Goal: Book appointment/travel/reservation

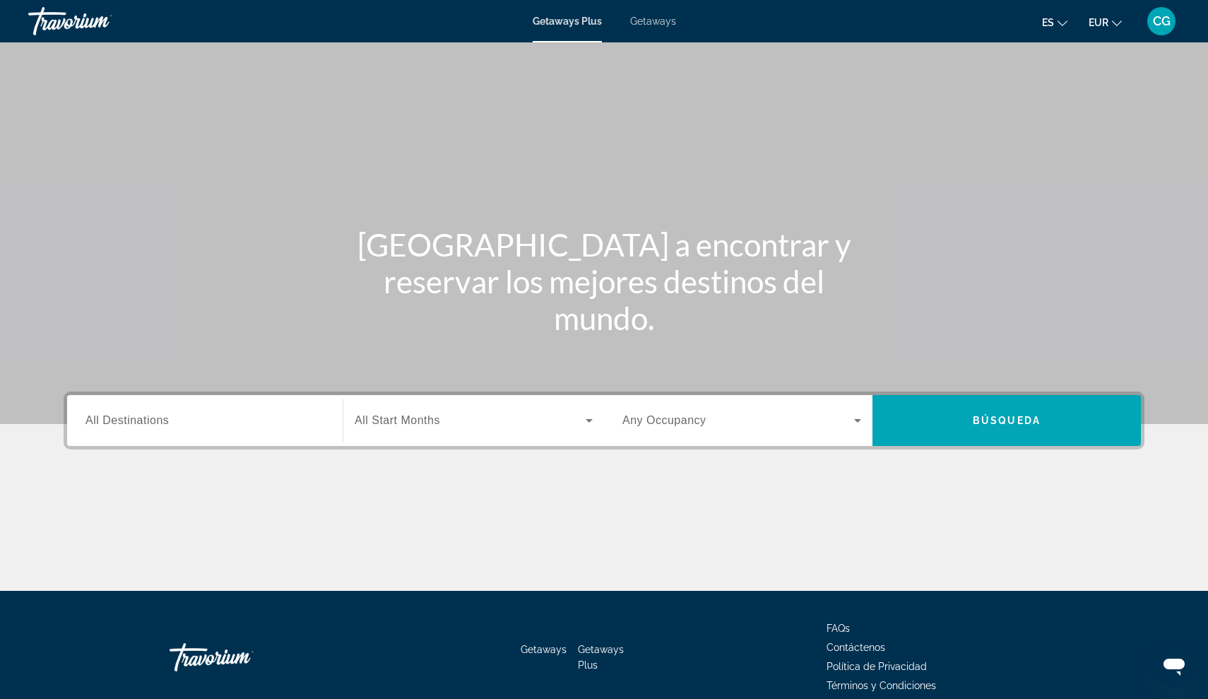
click at [134, 416] on span "All Destinations" at bounding box center [126, 420] width 83 height 12
click at [134, 416] on input "Destination All Destinations" at bounding box center [204, 421] width 239 height 17
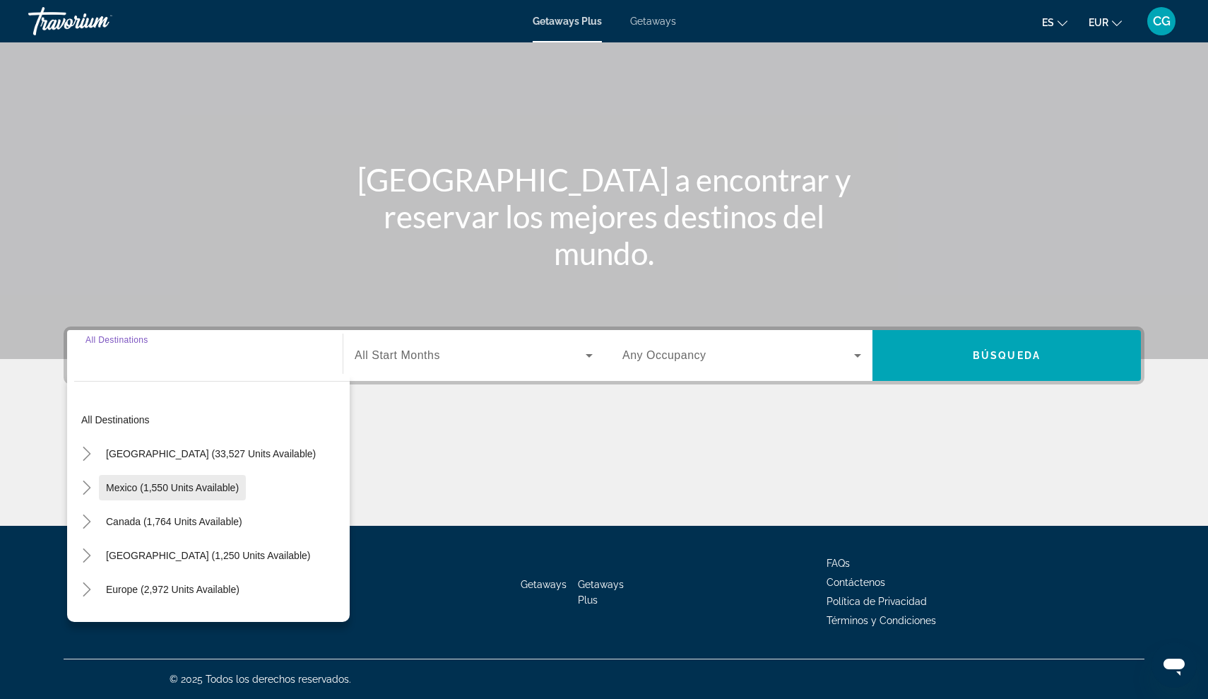
scroll to position [40, 0]
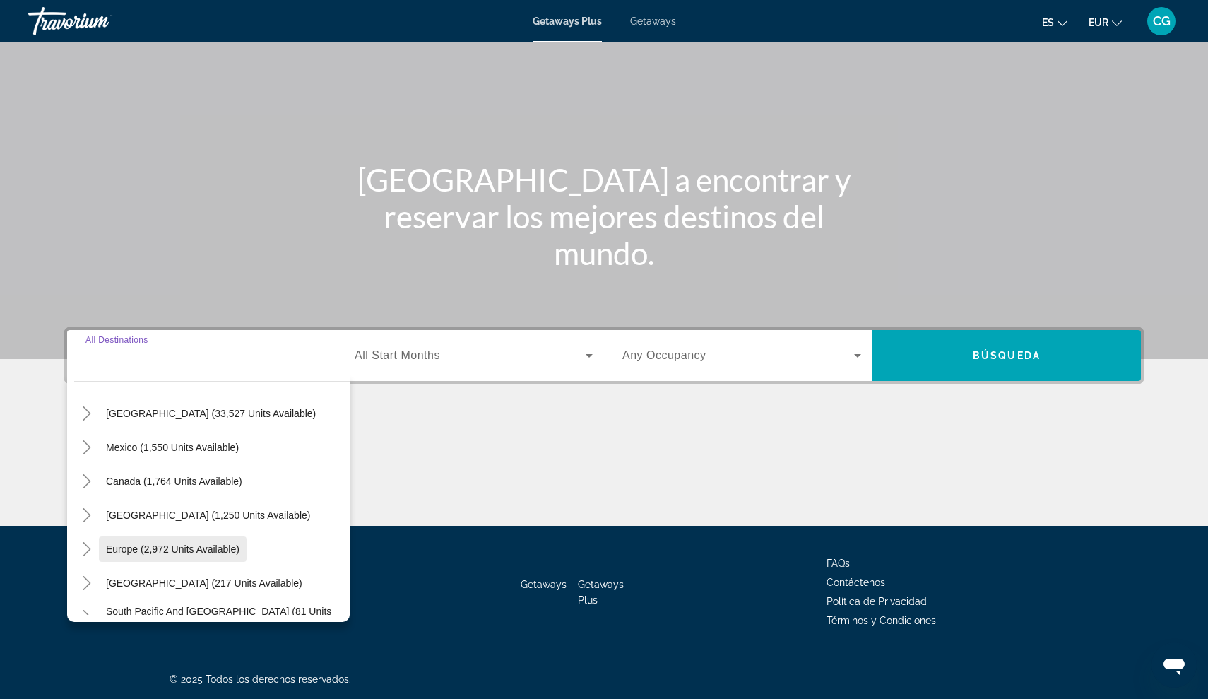
click at [116, 552] on span "Europe (2,972 units available)" at bounding box center [173, 548] width 134 height 11
type input "**********"
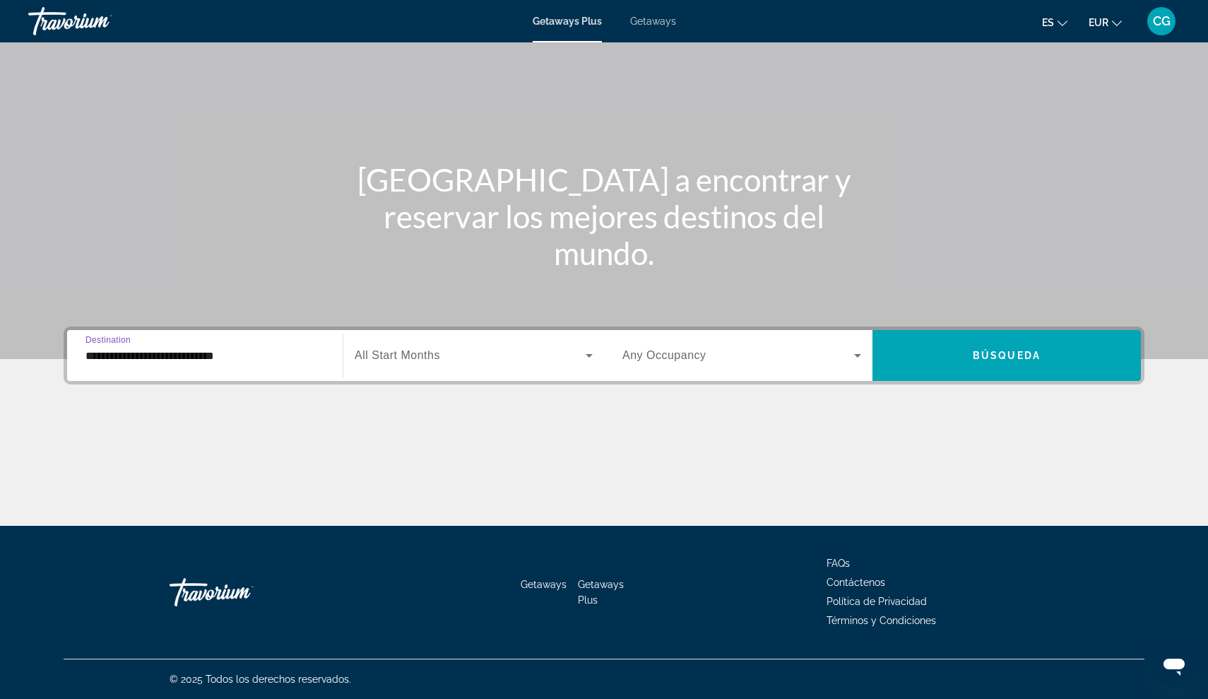
click at [855, 355] on icon "Search widget" at bounding box center [857, 356] width 7 height 4
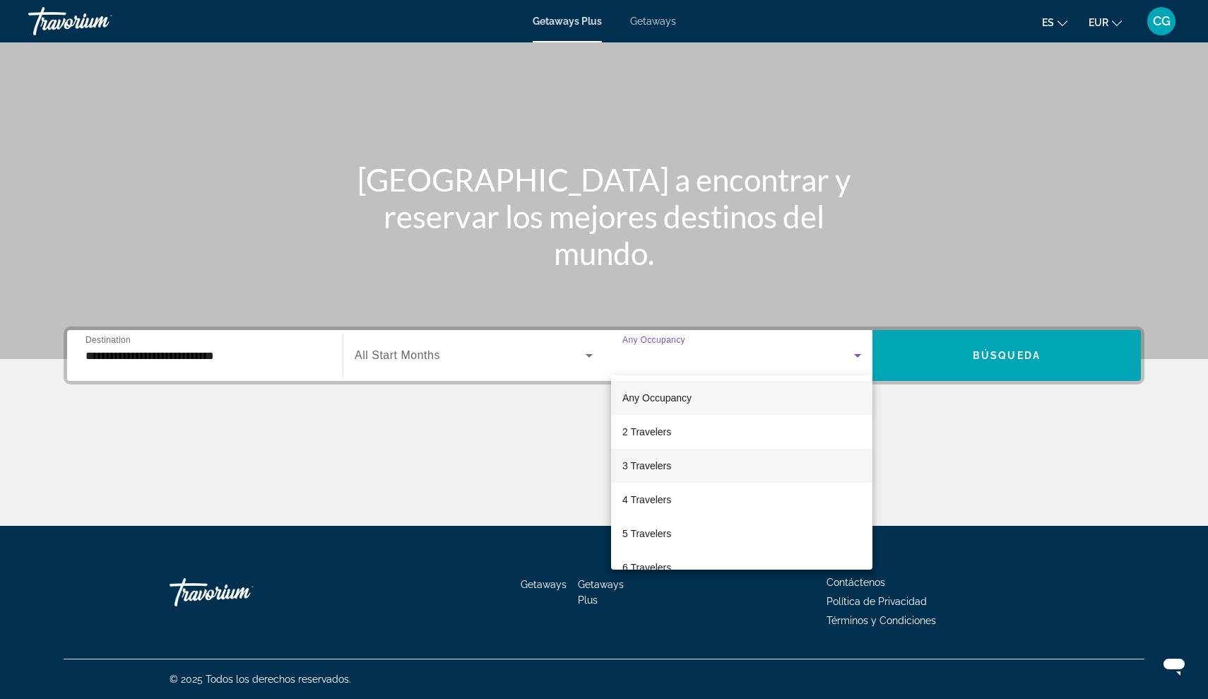
click at [697, 464] on mat-option "3 Travelers" at bounding box center [741, 466] width 261 height 34
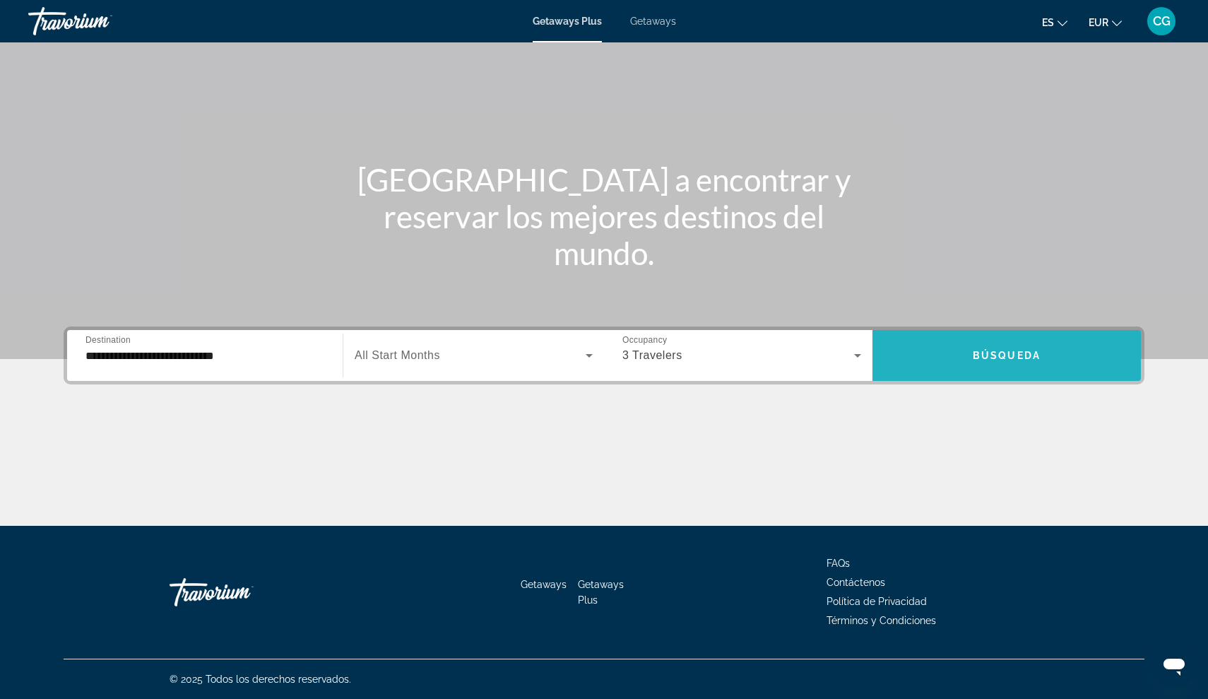
click at [959, 364] on span "Search widget" at bounding box center [1006, 355] width 268 height 34
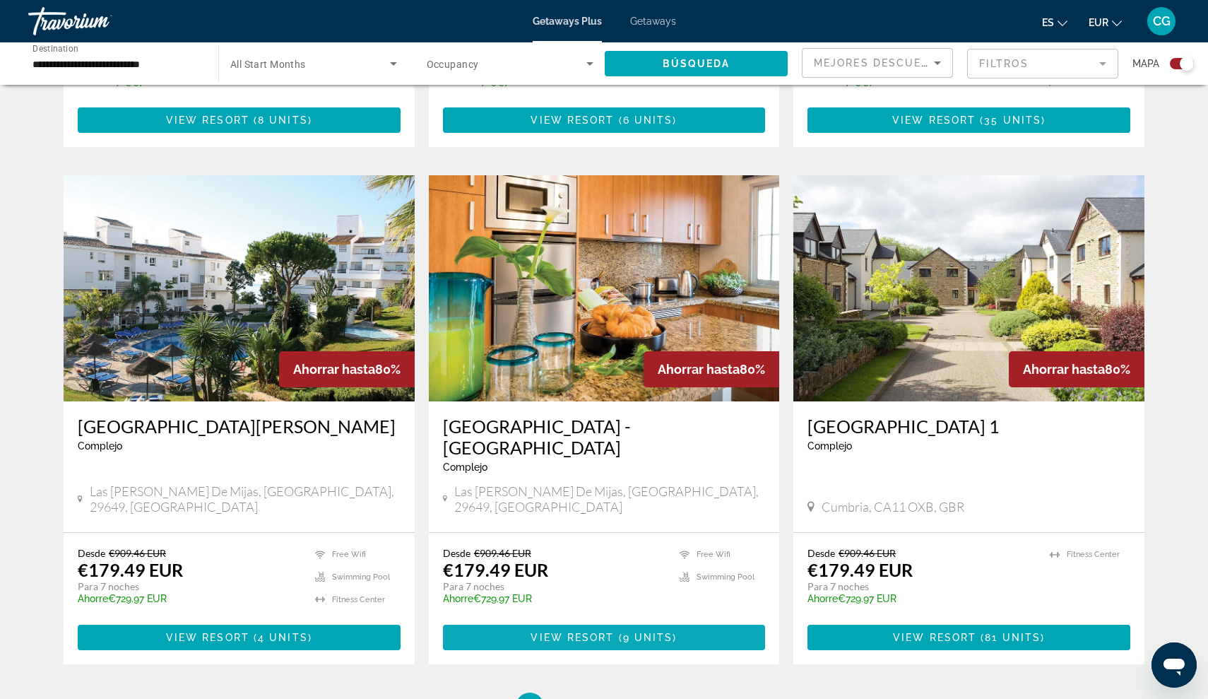
scroll to position [1931, 0]
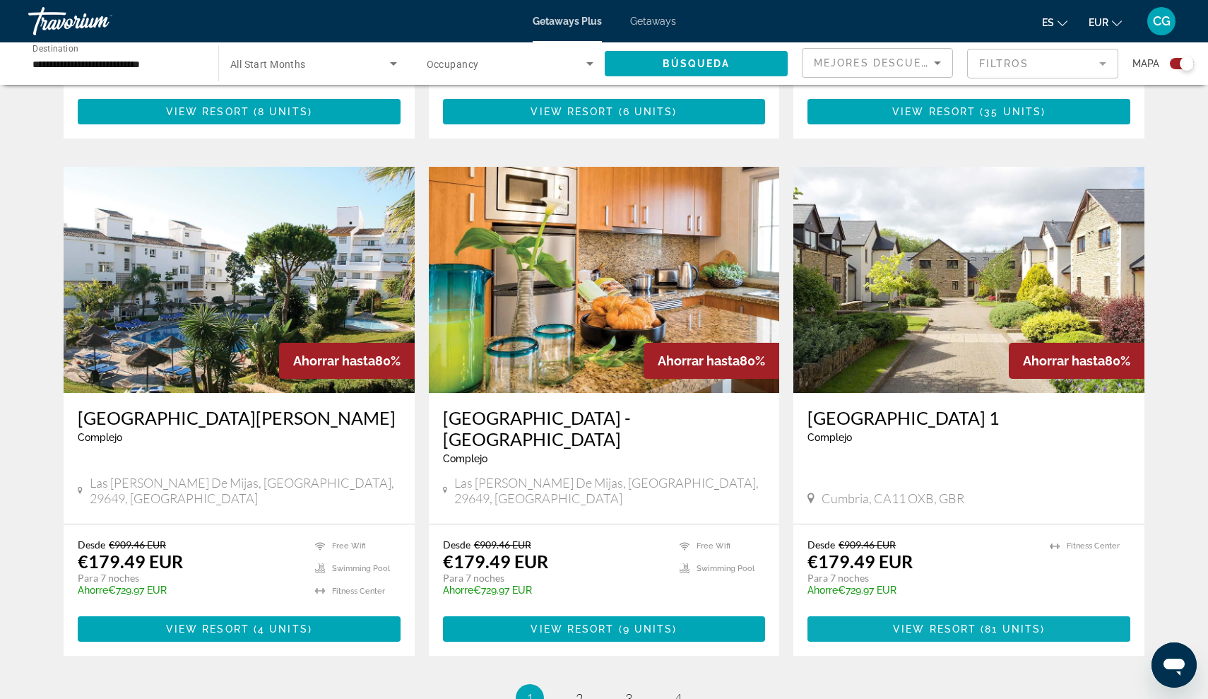
click at [862, 612] on span "Main content" at bounding box center [968, 629] width 323 height 34
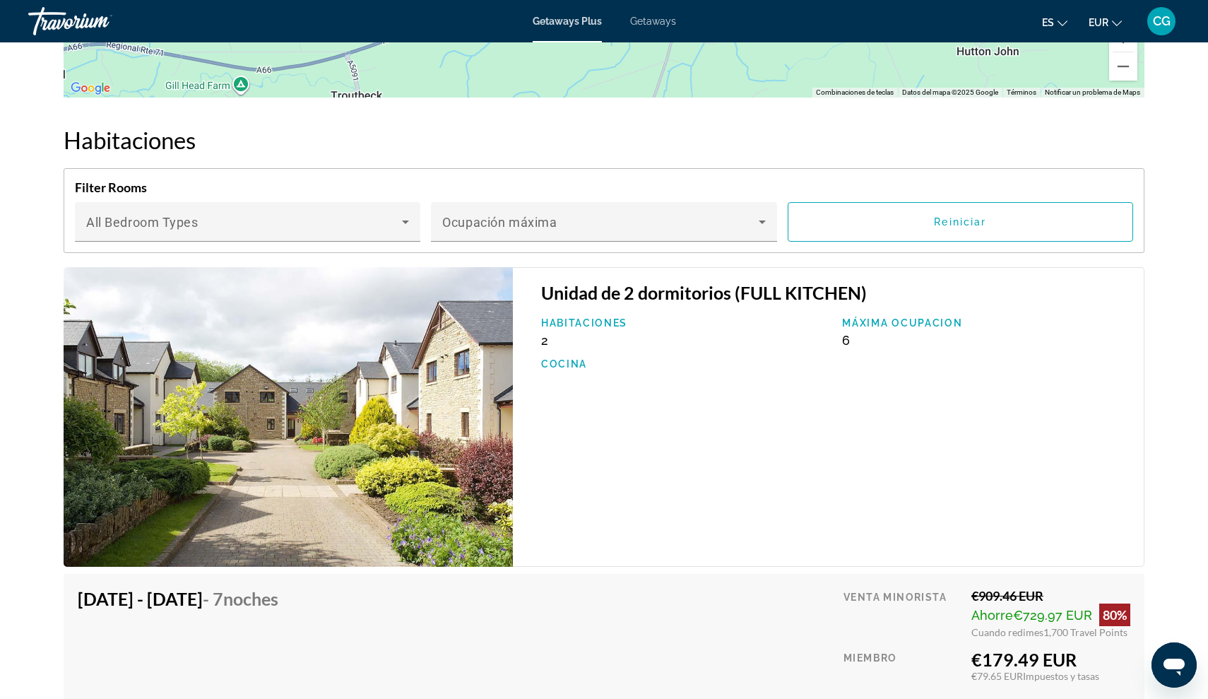
scroll to position [2112, 0]
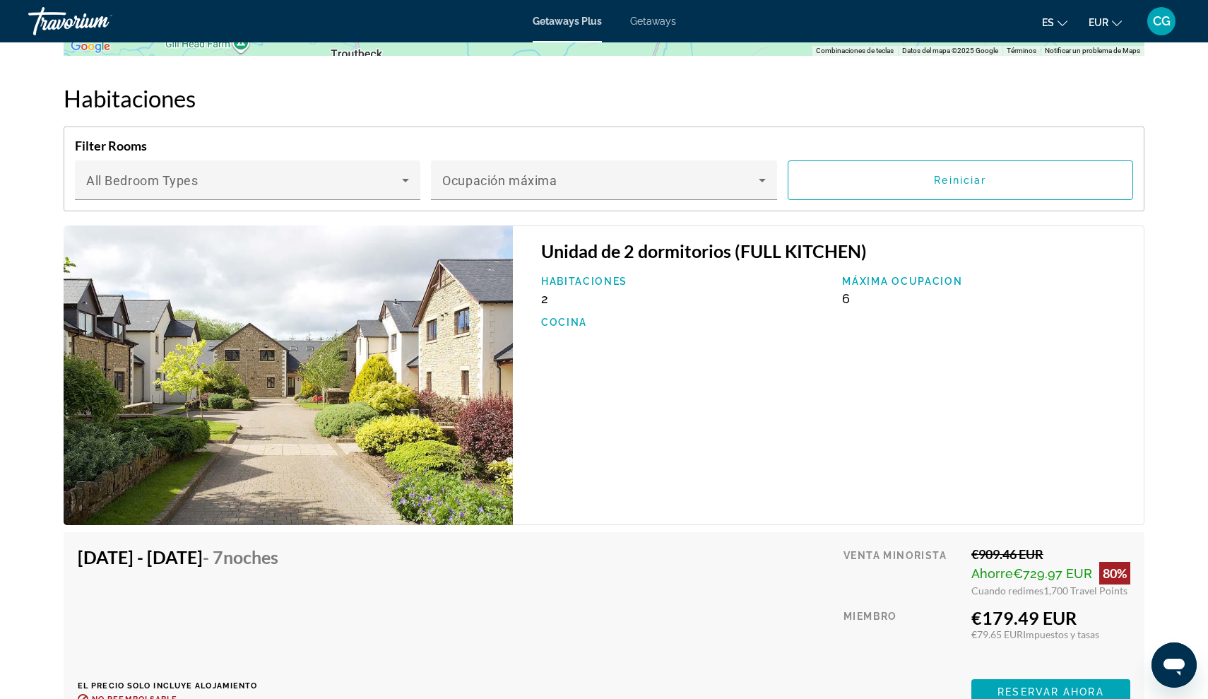
click at [399, 396] on img "Main content" at bounding box center [288, 374] width 449 height 299
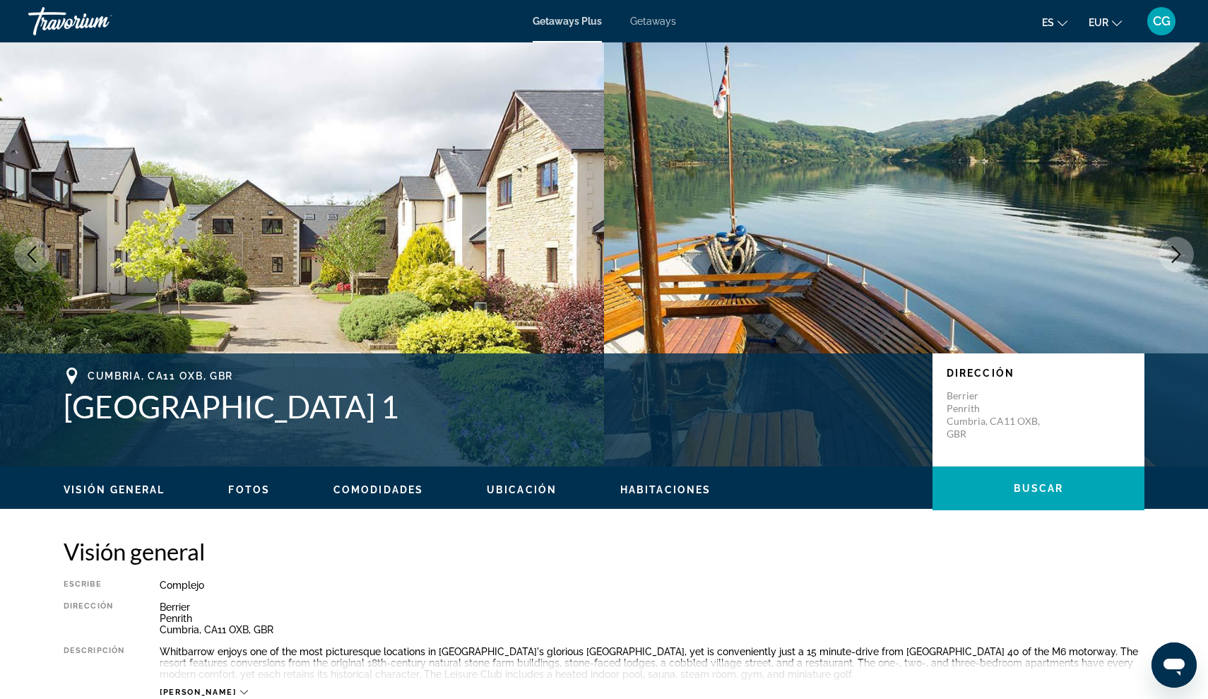
scroll to position [0, 0]
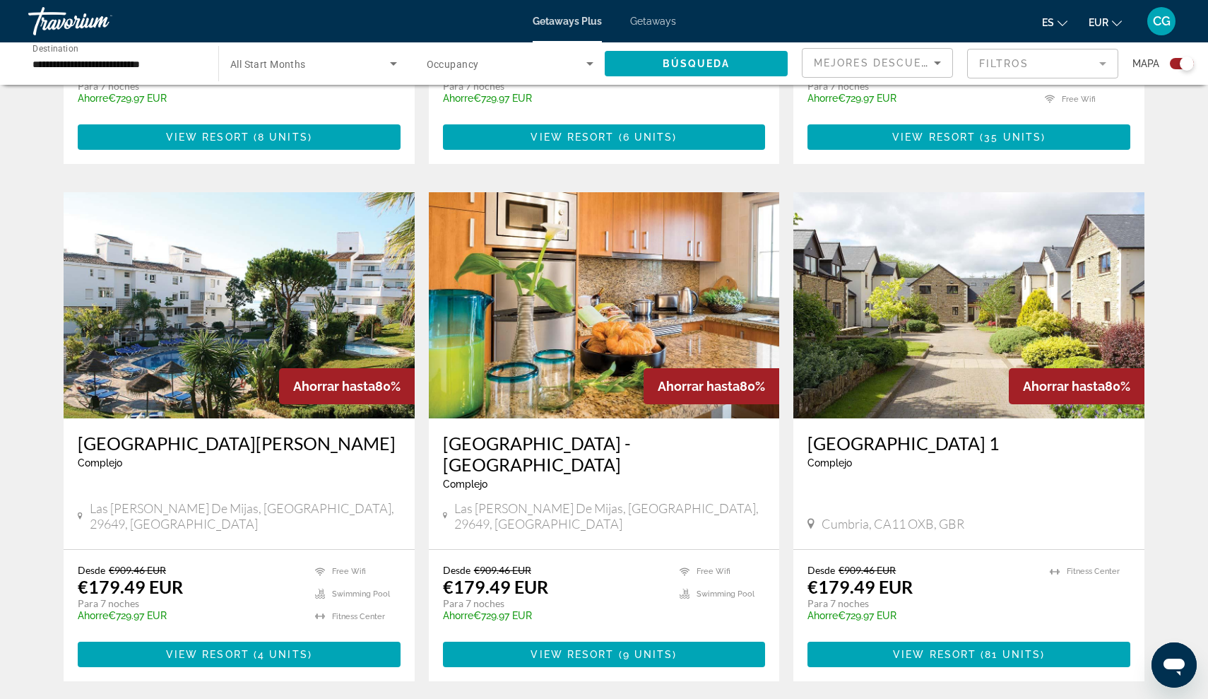
scroll to position [1909, 0]
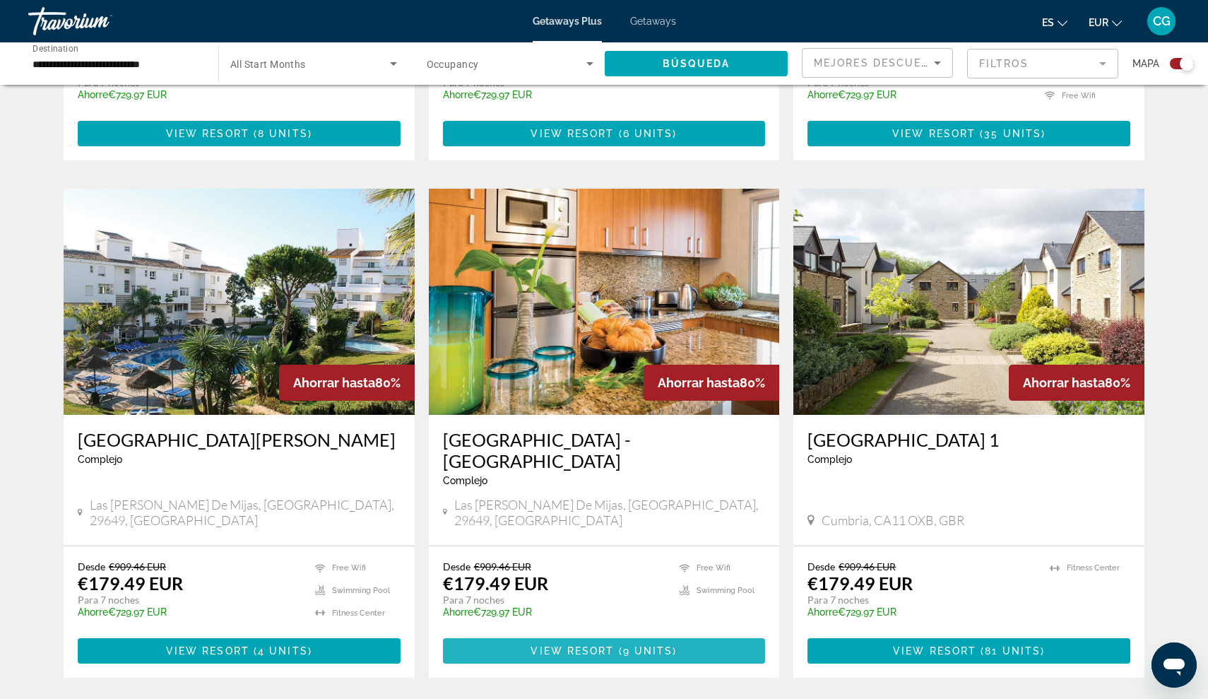
click at [506, 634] on span "Main content" at bounding box center [604, 651] width 323 height 34
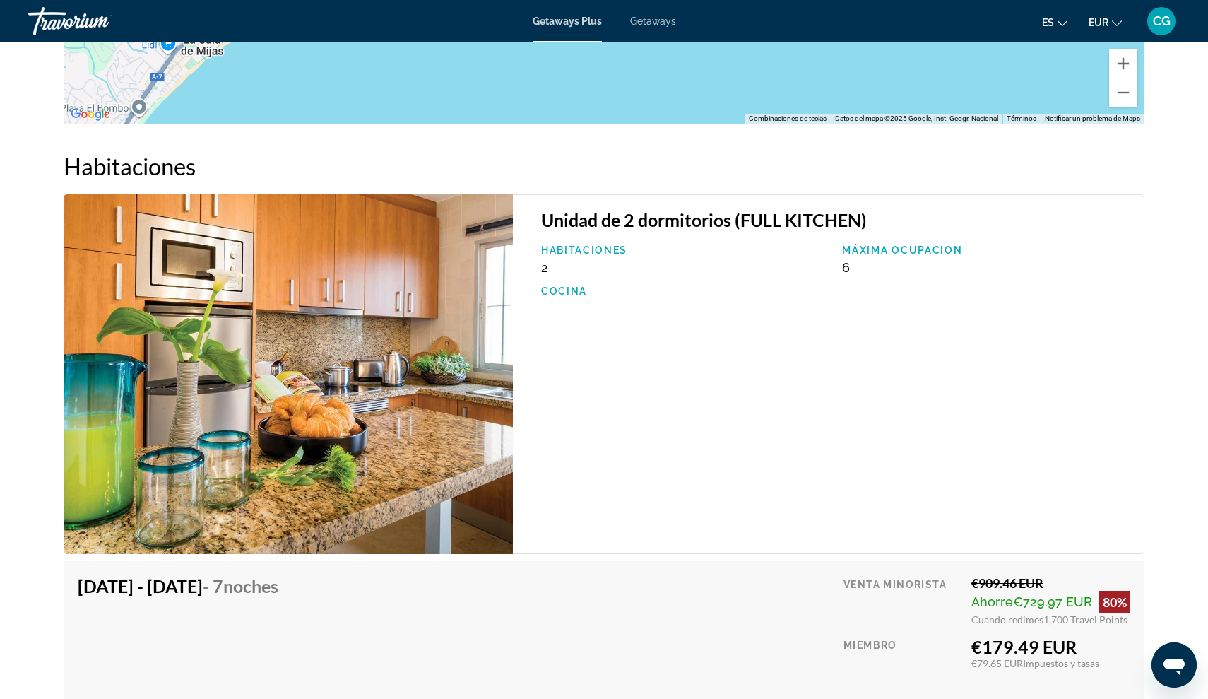
scroll to position [2189, 0]
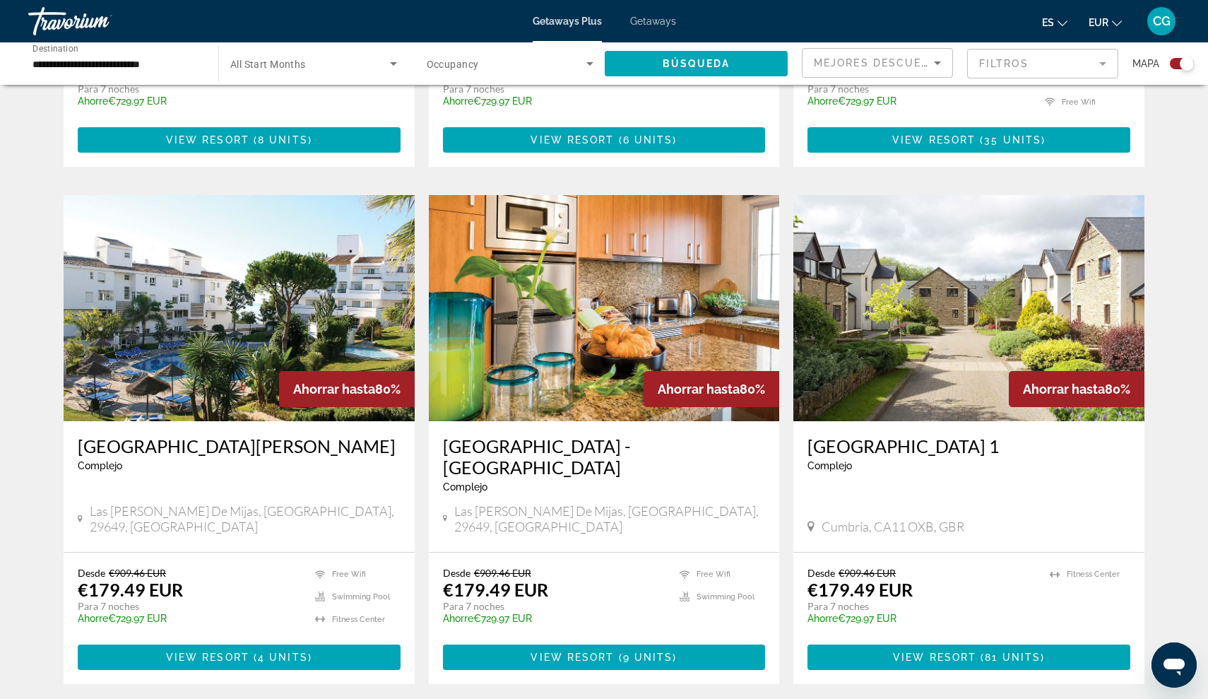
scroll to position [1907, 0]
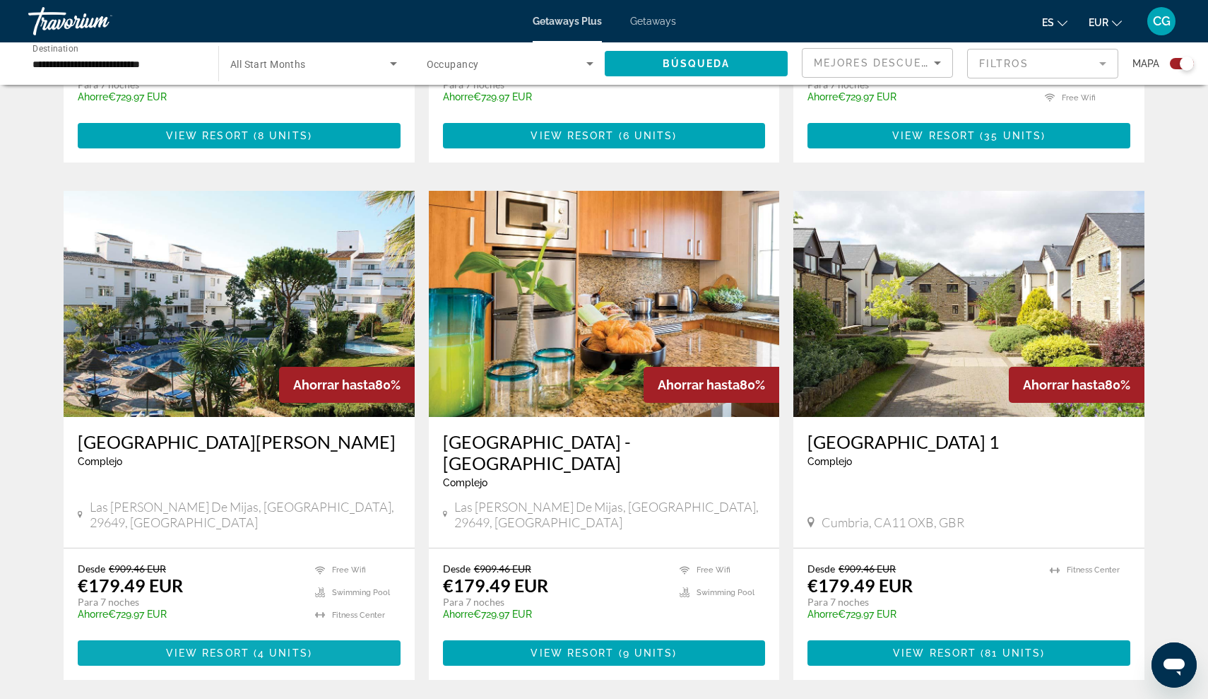
click at [150, 636] on span "Main content" at bounding box center [239, 653] width 323 height 34
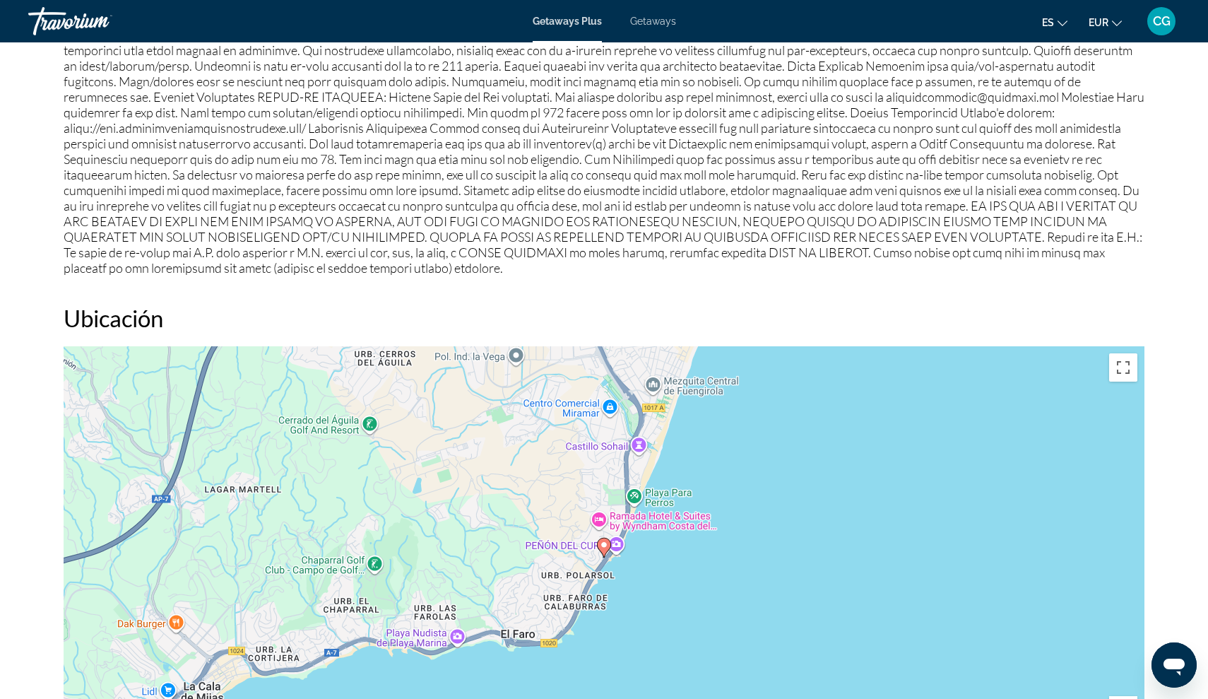
scroll to position [1601, 0]
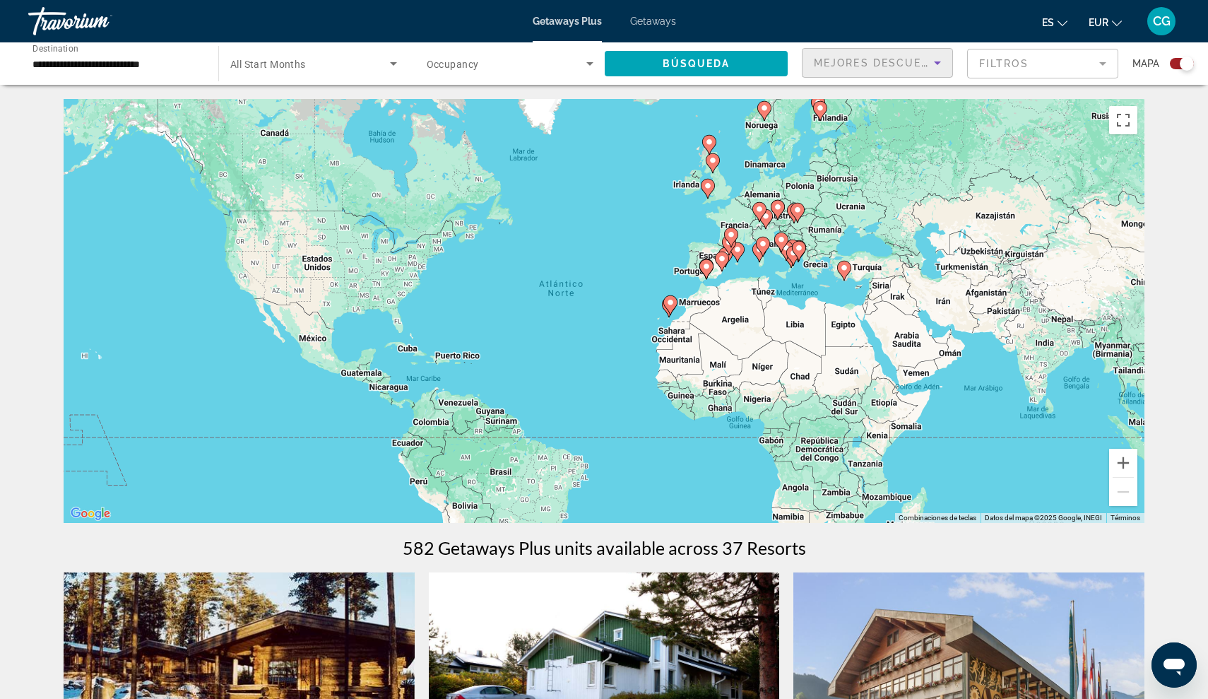
click at [937, 61] on icon "Sort by" at bounding box center [937, 63] width 7 height 4
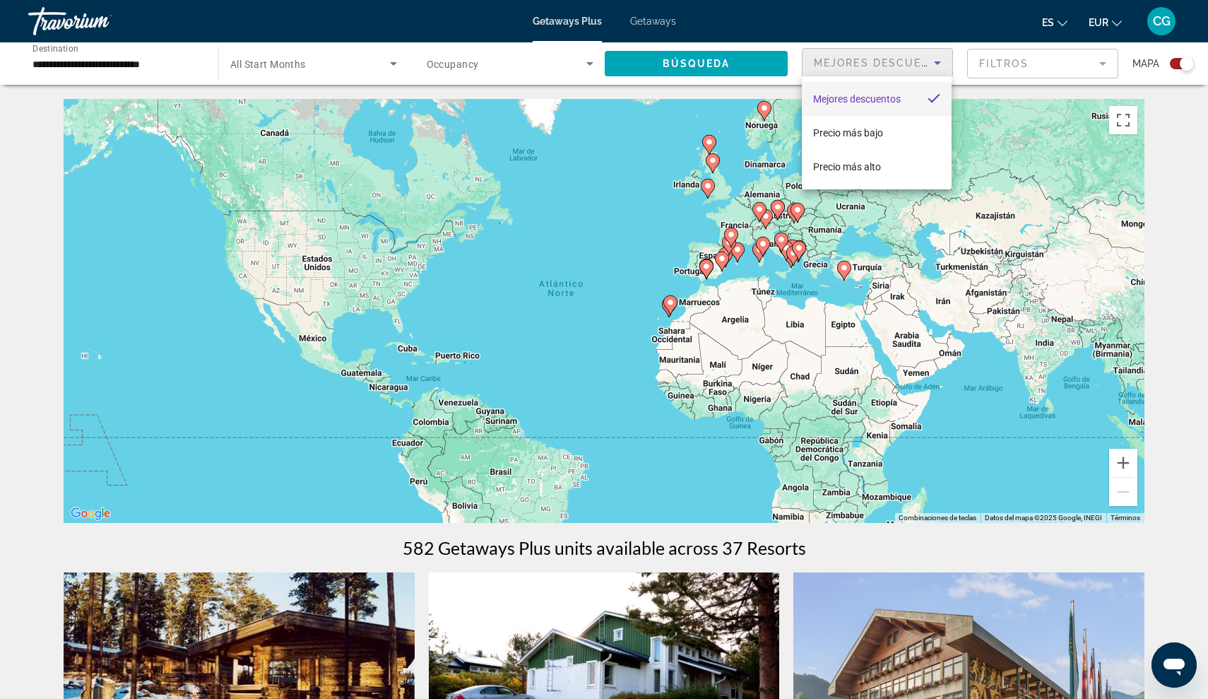
click at [588, 62] on div at bounding box center [604, 349] width 1208 height 699
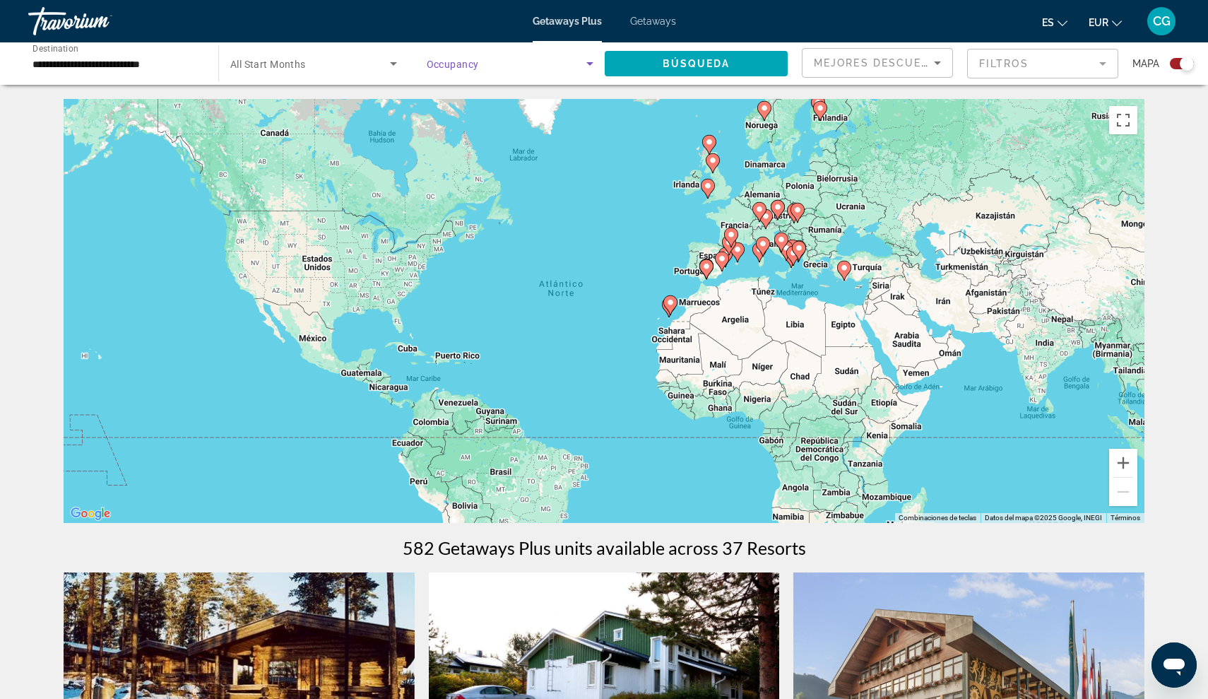
click at [585, 63] on icon "Search widget" at bounding box center [589, 63] width 17 height 17
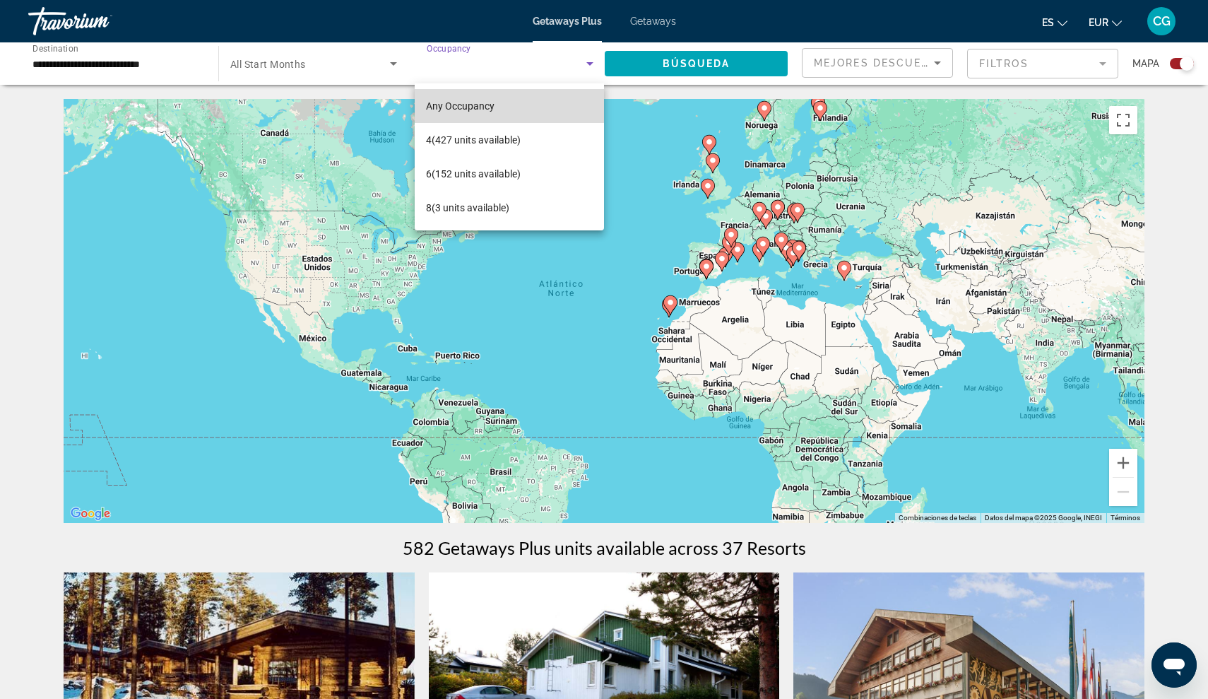
click at [453, 102] on span "Any Occupancy" at bounding box center [460, 105] width 69 height 11
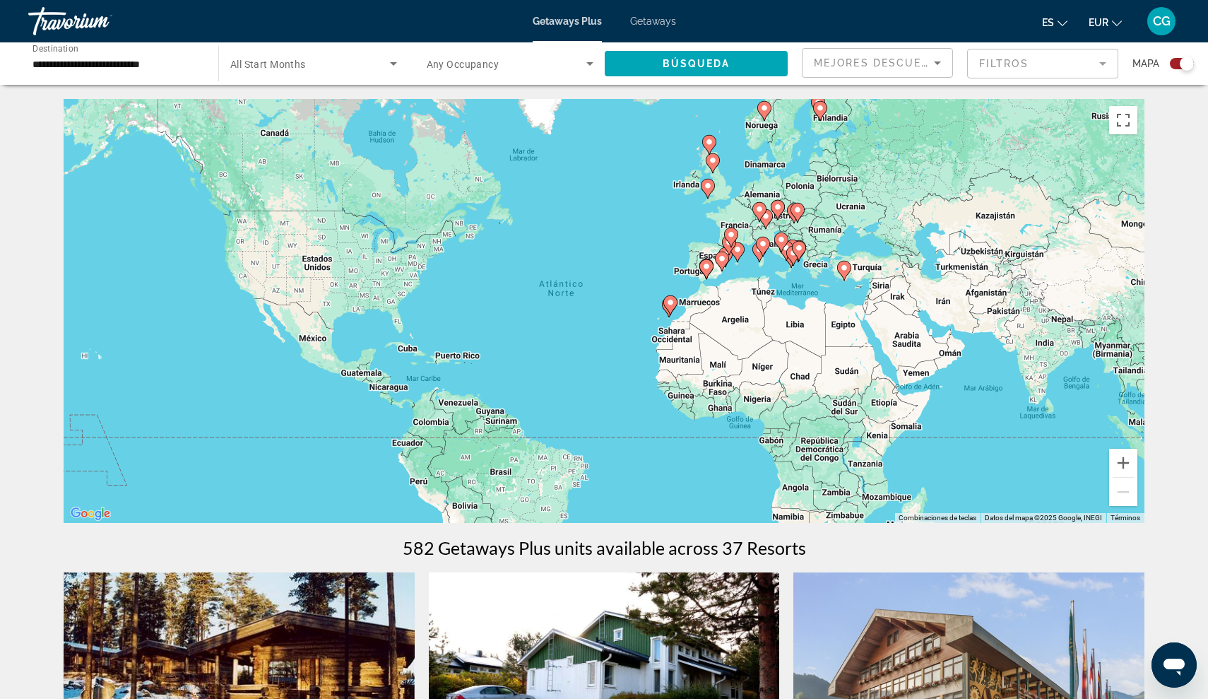
click at [453, 61] on span "Any Occupancy" at bounding box center [463, 64] width 73 height 11
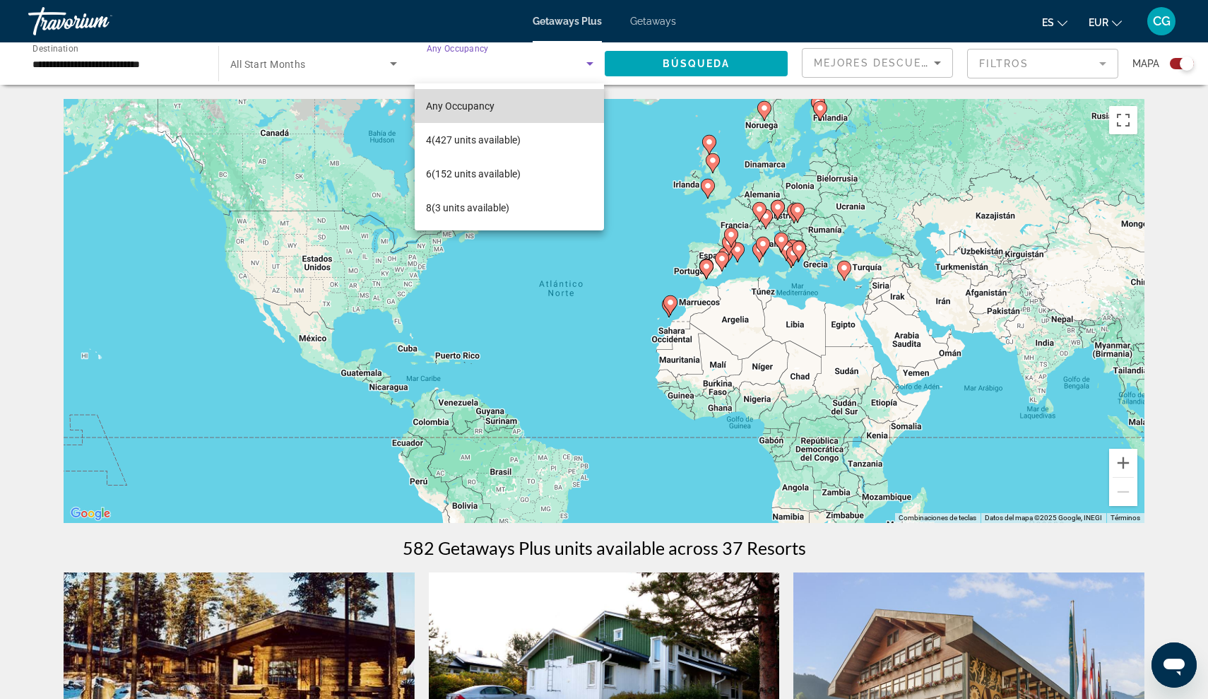
click at [446, 110] on span "Any Occupancy" at bounding box center [460, 105] width 69 height 11
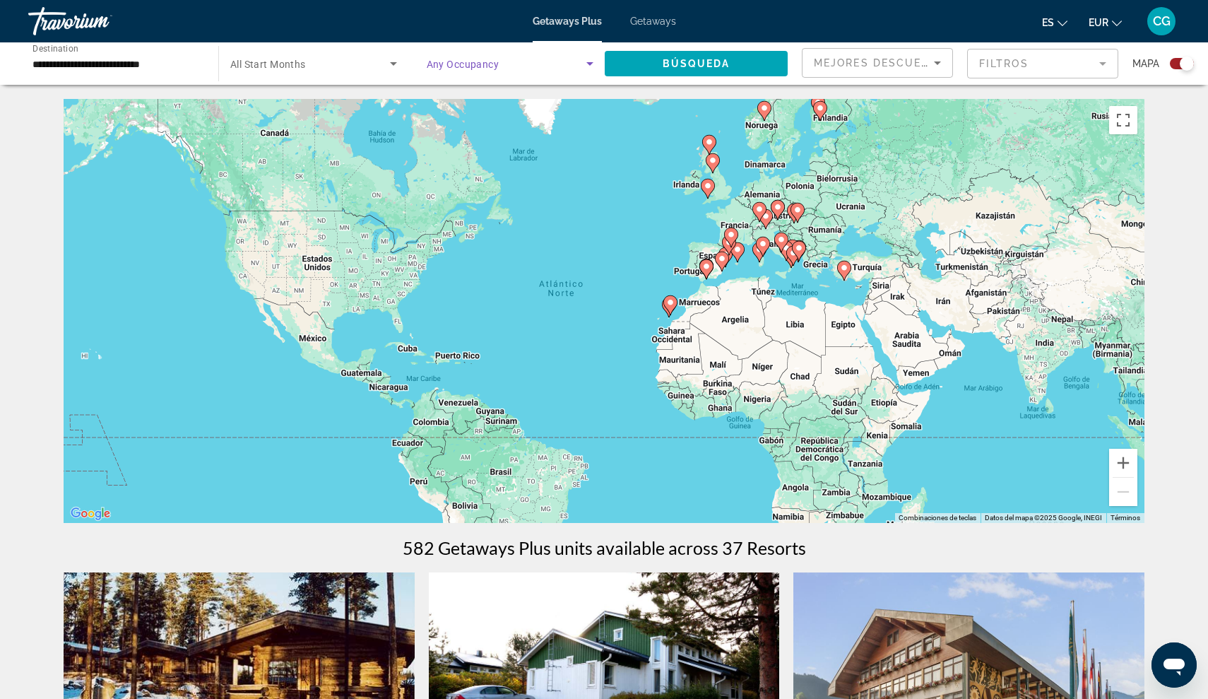
click at [593, 61] on icon "Search widget" at bounding box center [589, 63] width 17 height 17
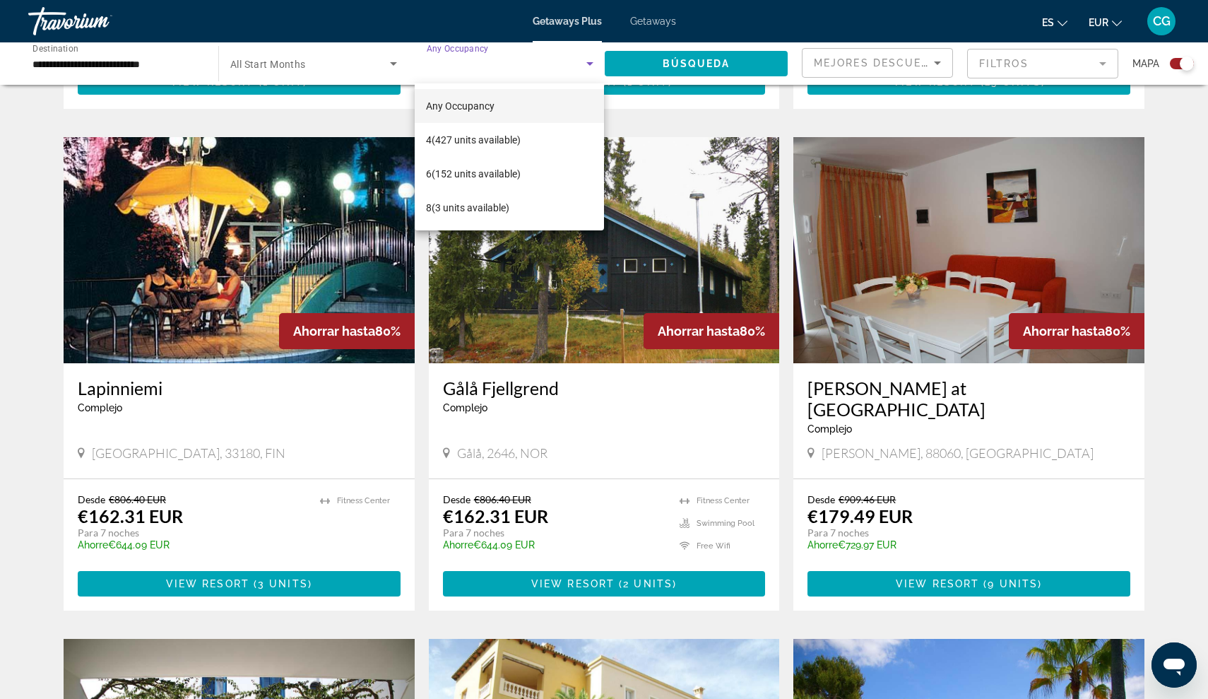
scroll to position [938, 0]
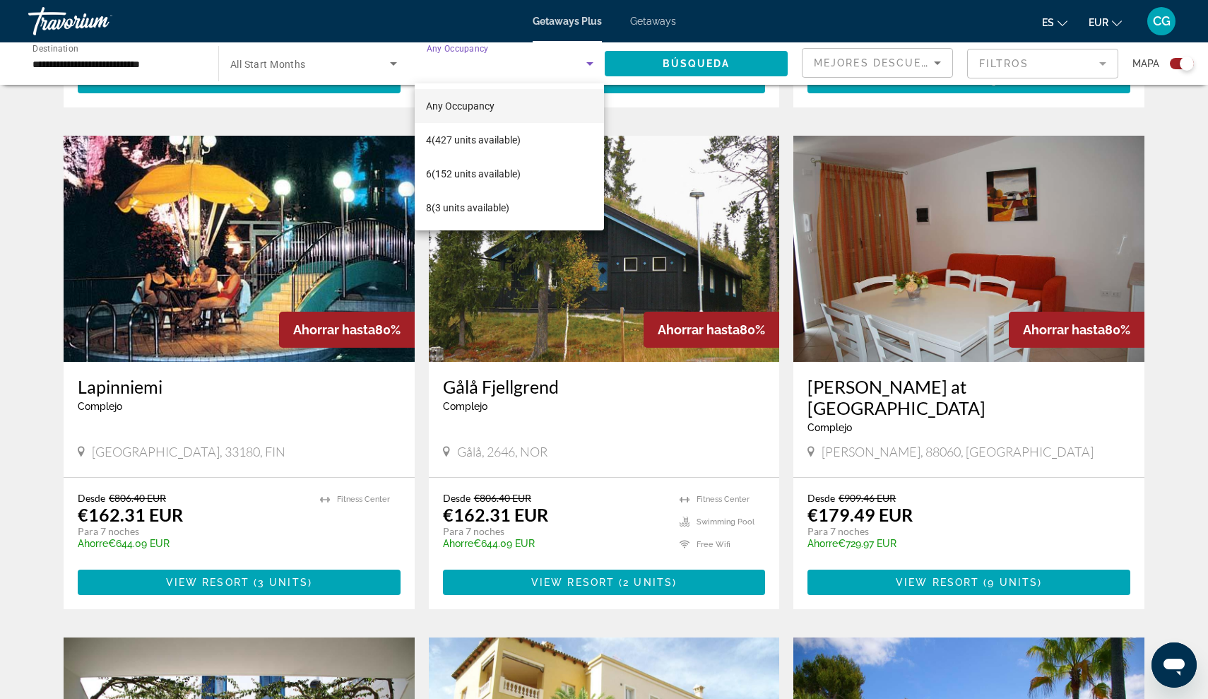
click at [482, 562] on div at bounding box center [604, 349] width 1208 height 699
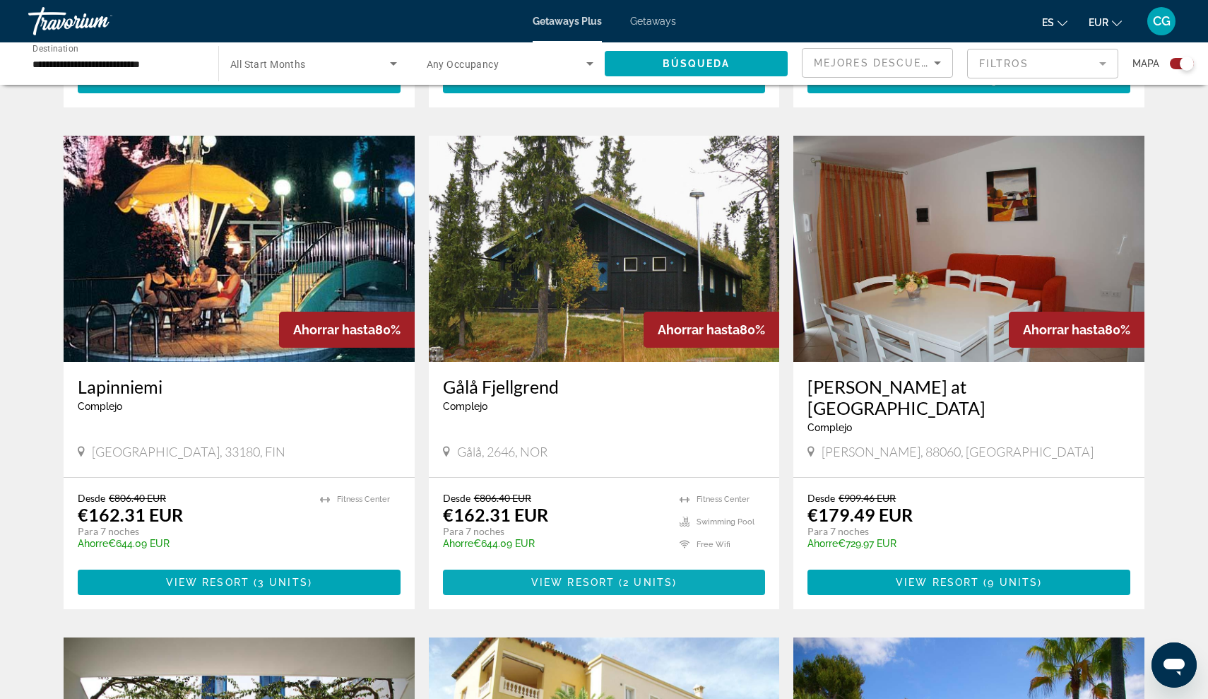
click at [482, 565] on span "Main content" at bounding box center [604, 582] width 323 height 34
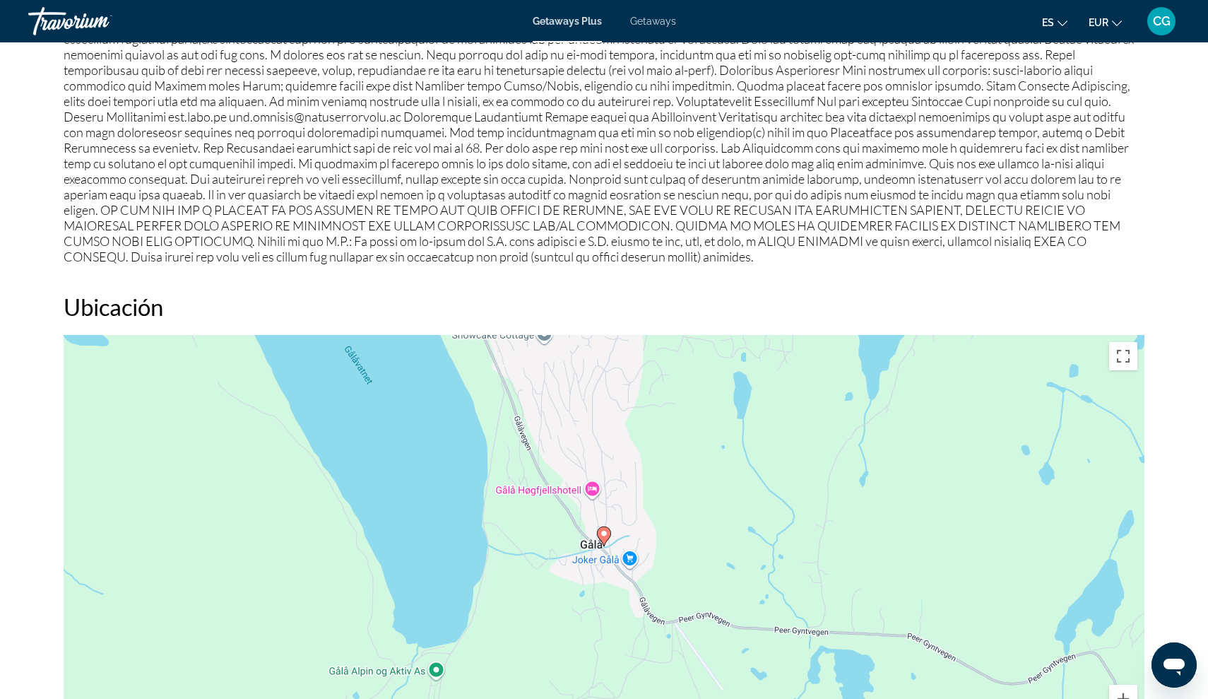
scroll to position [1406, 0]
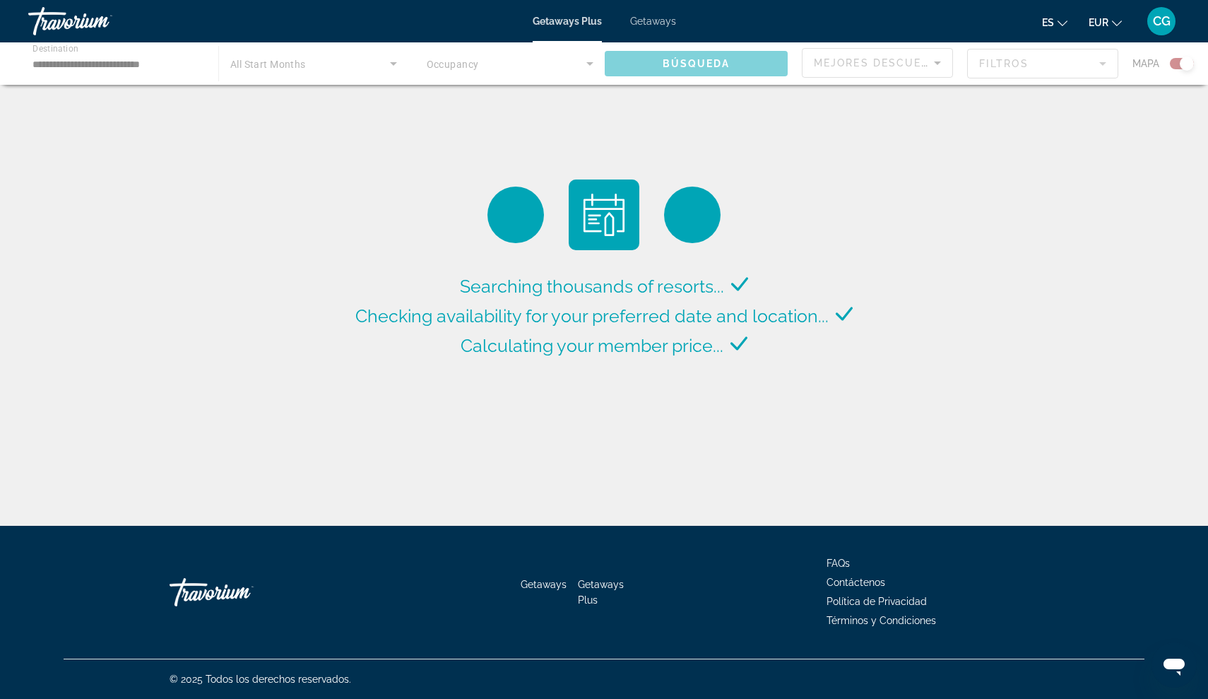
click at [131, 64] on div "Main content" at bounding box center [604, 63] width 1208 height 42
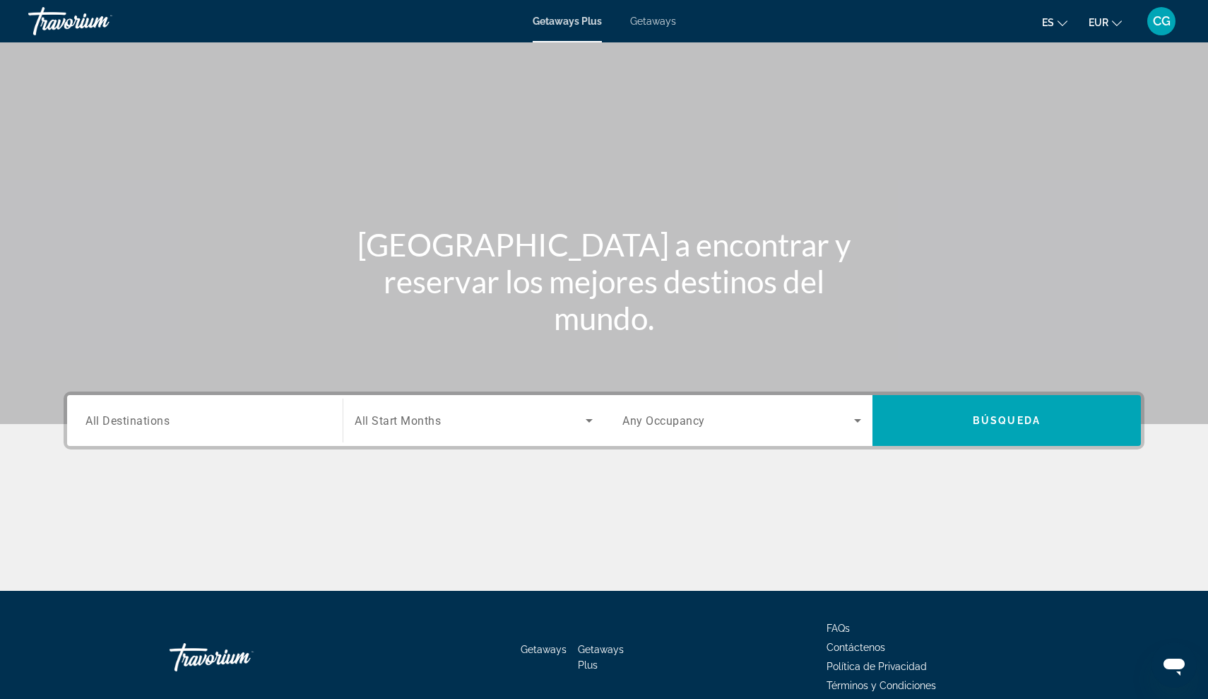
click at [135, 429] on div "Search widget" at bounding box center [204, 421] width 239 height 40
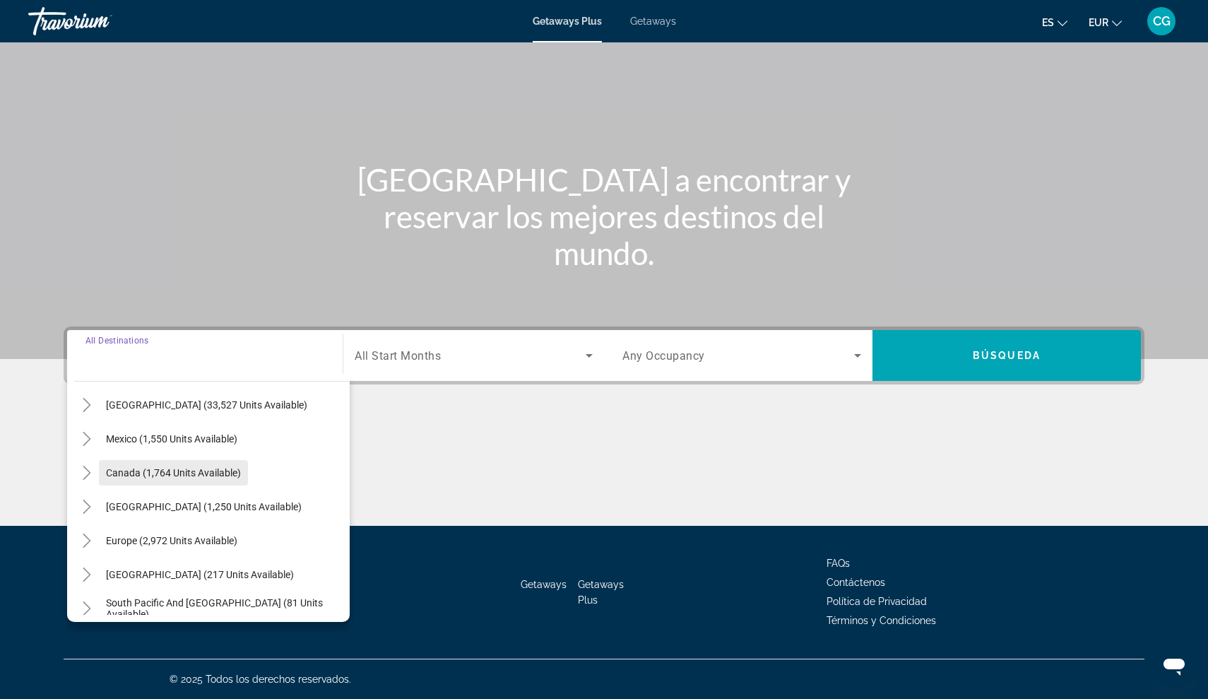
scroll to position [51, 0]
click at [113, 538] on span "Europe (2,972 units available)" at bounding box center [171, 538] width 131 height 11
type input "**********"
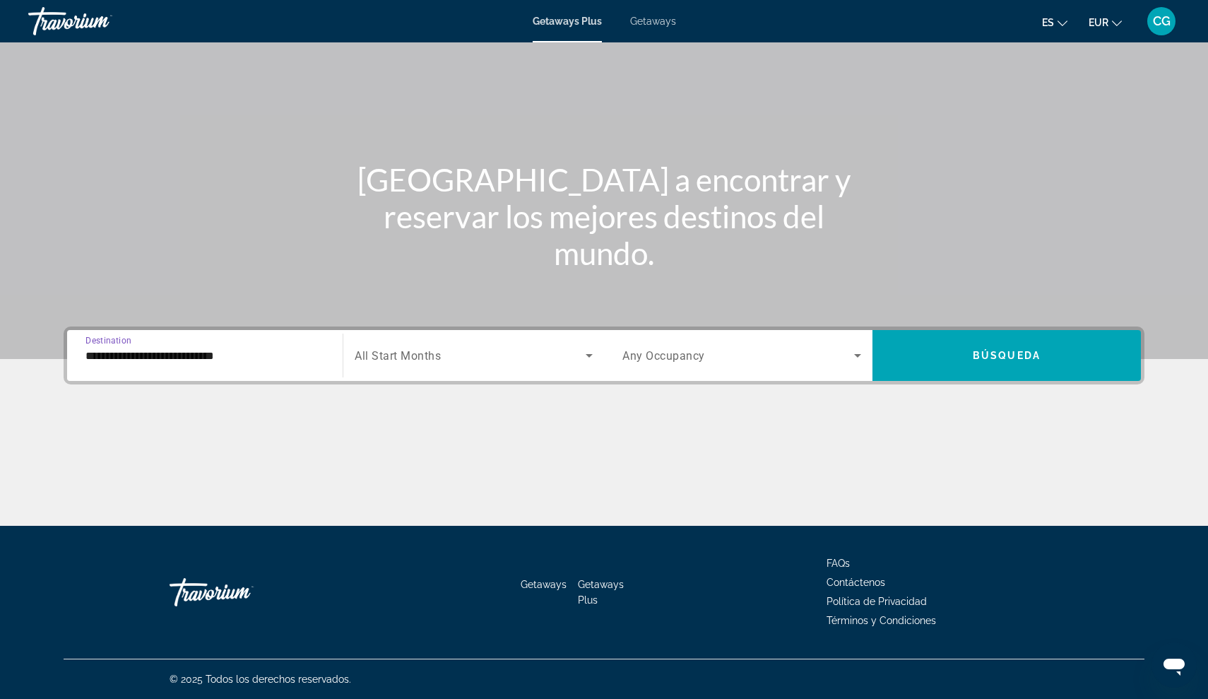
click at [857, 351] on icon "Search widget" at bounding box center [857, 355] width 17 height 17
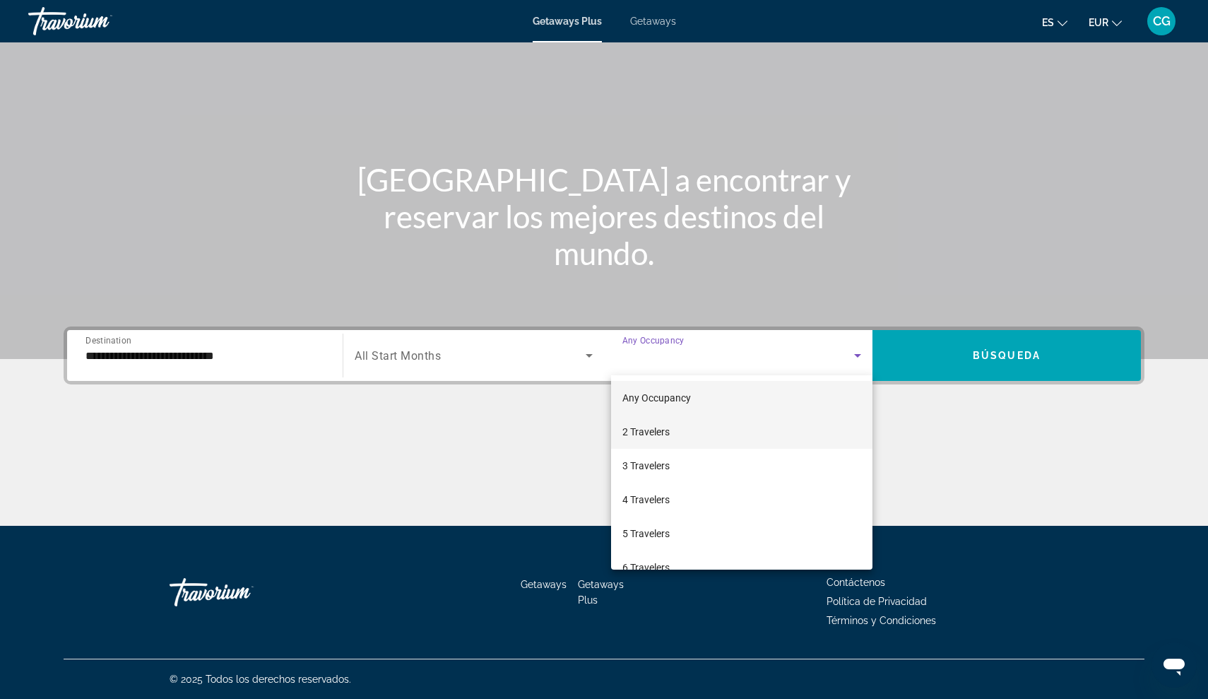
click at [665, 432] on span "2 Travelers" at bounding box center [645, 431] width 47 height 17
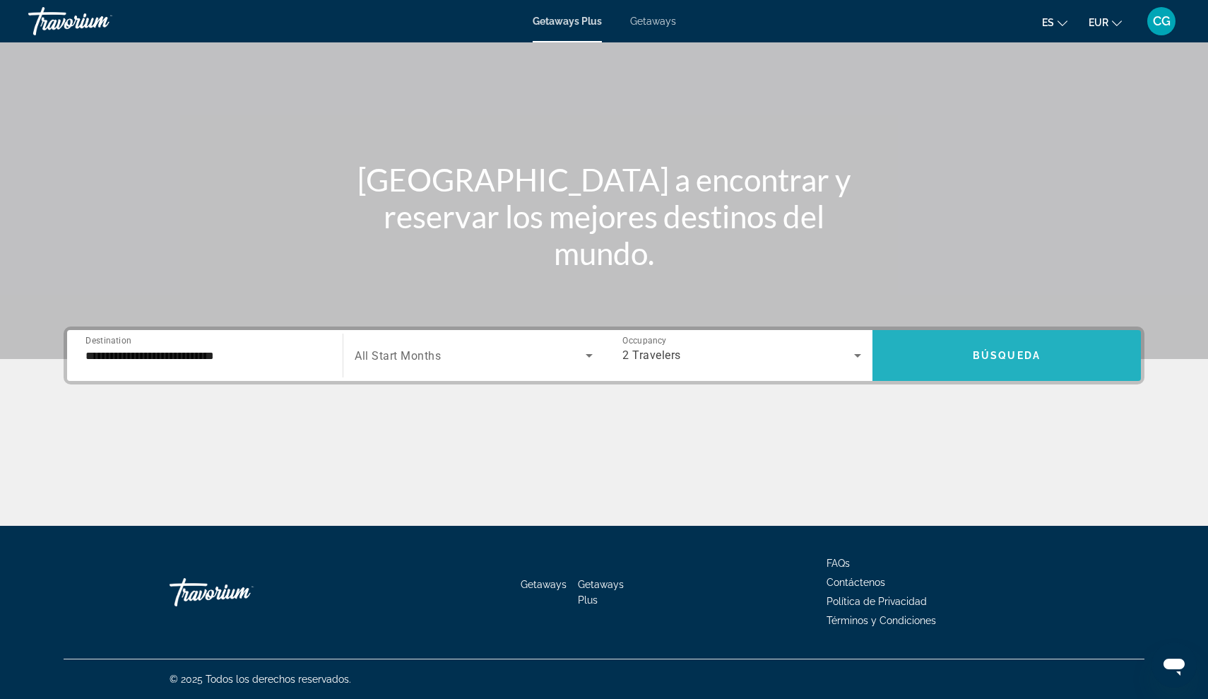
click at [999, 355] on span "Búsqueda" at bounding box center [1007, 355] width 68 height 11
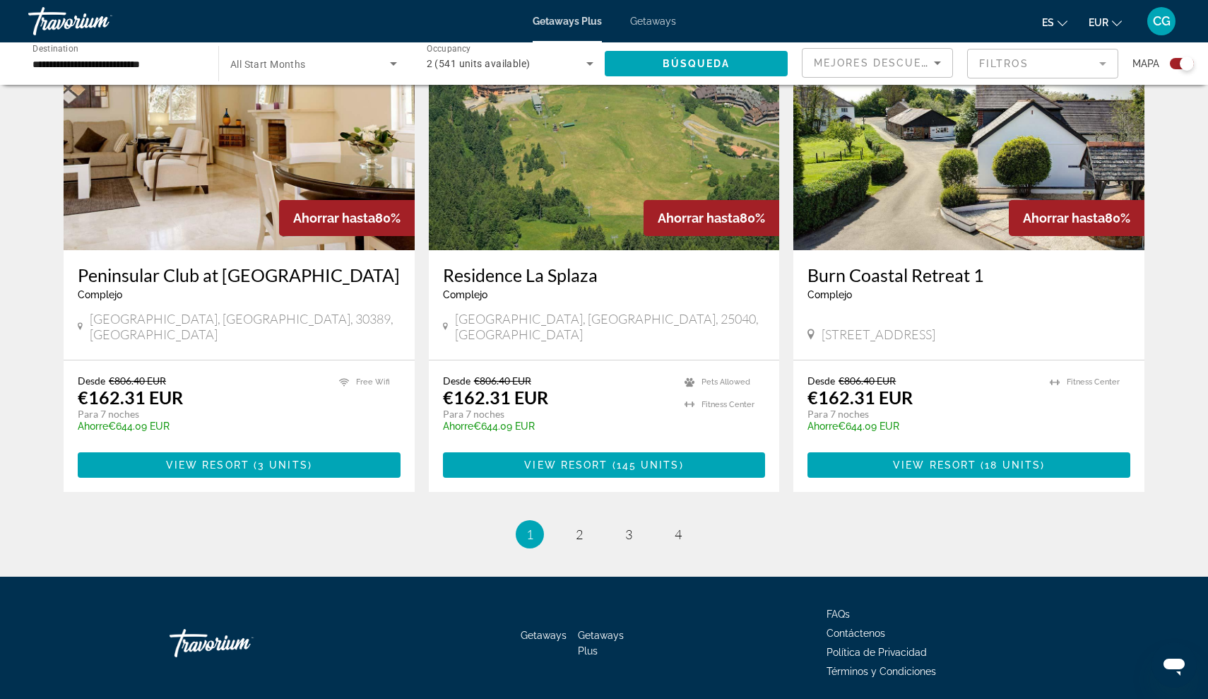
scroll to position [2046, 0]
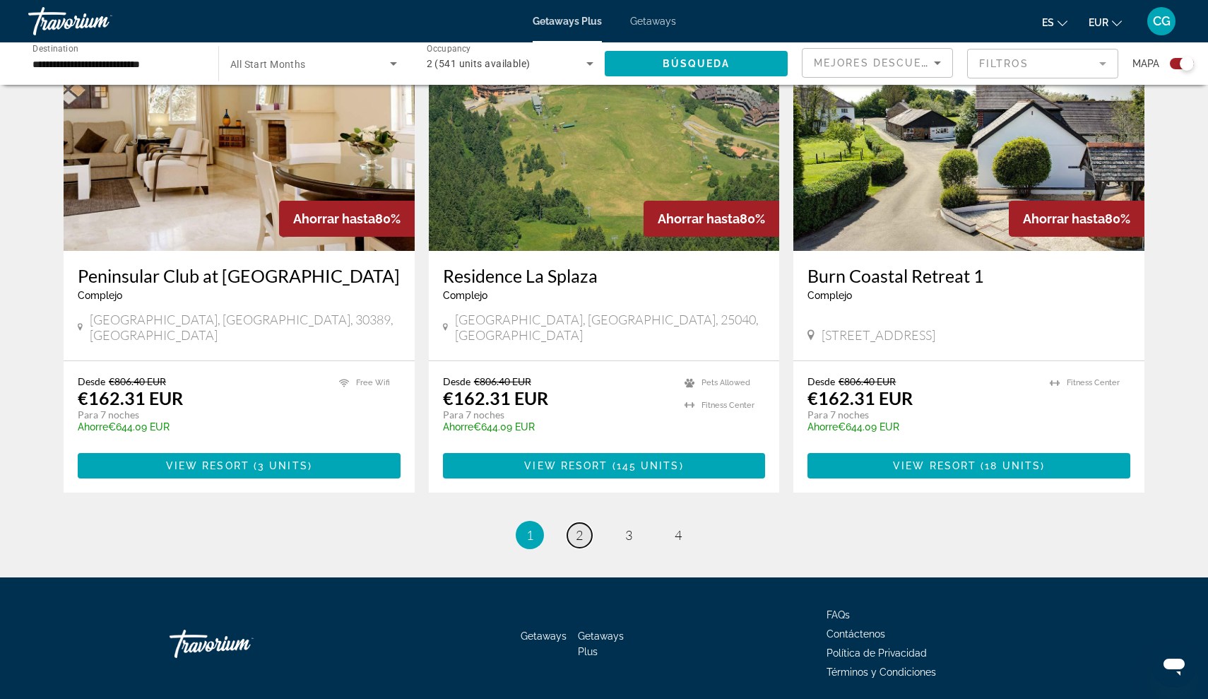
click at [576, 527] on span "2" at bounding box center [579, 535] width 7 height 16
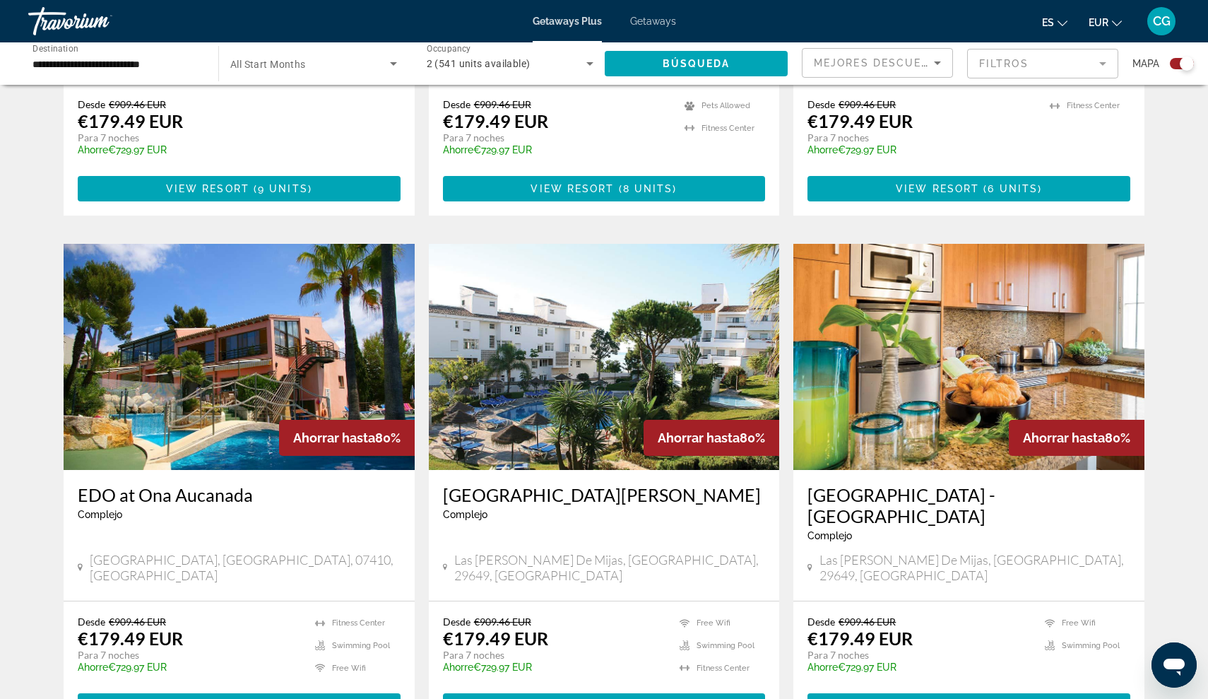
scroll to position [1906, 0]
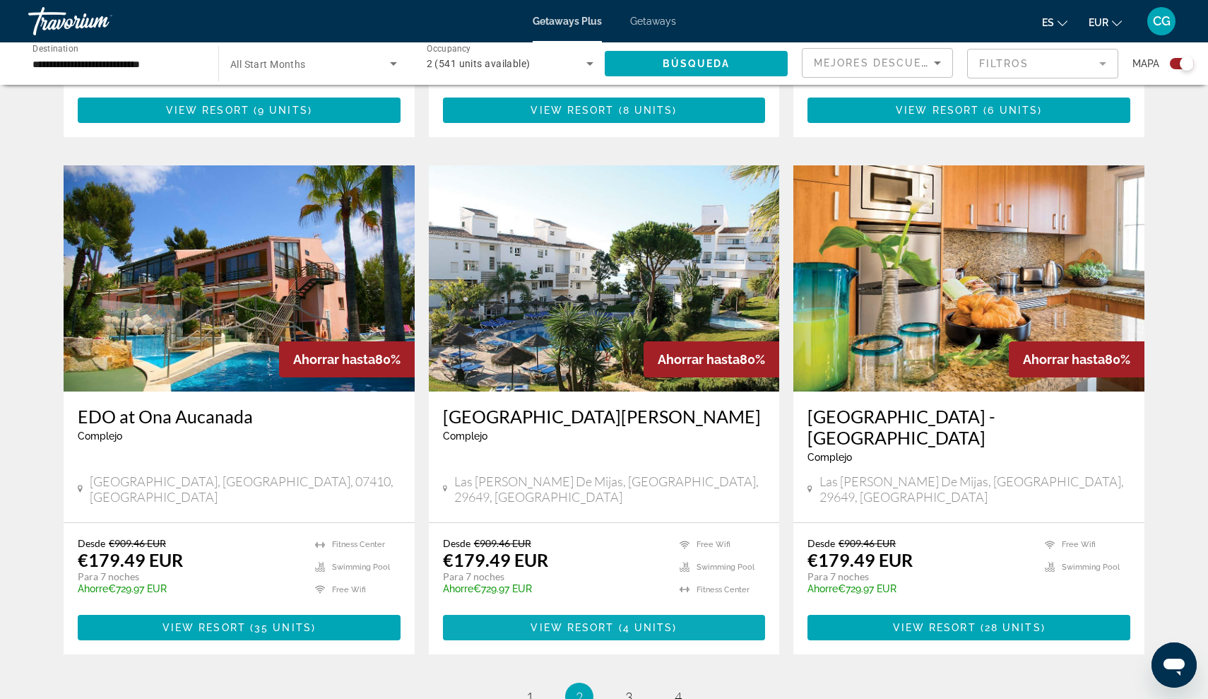
click at [530, 610] on span "Main content" at bounding box center [604, 627] width 323 height 34
